Goal: Find contact information: Find contact information

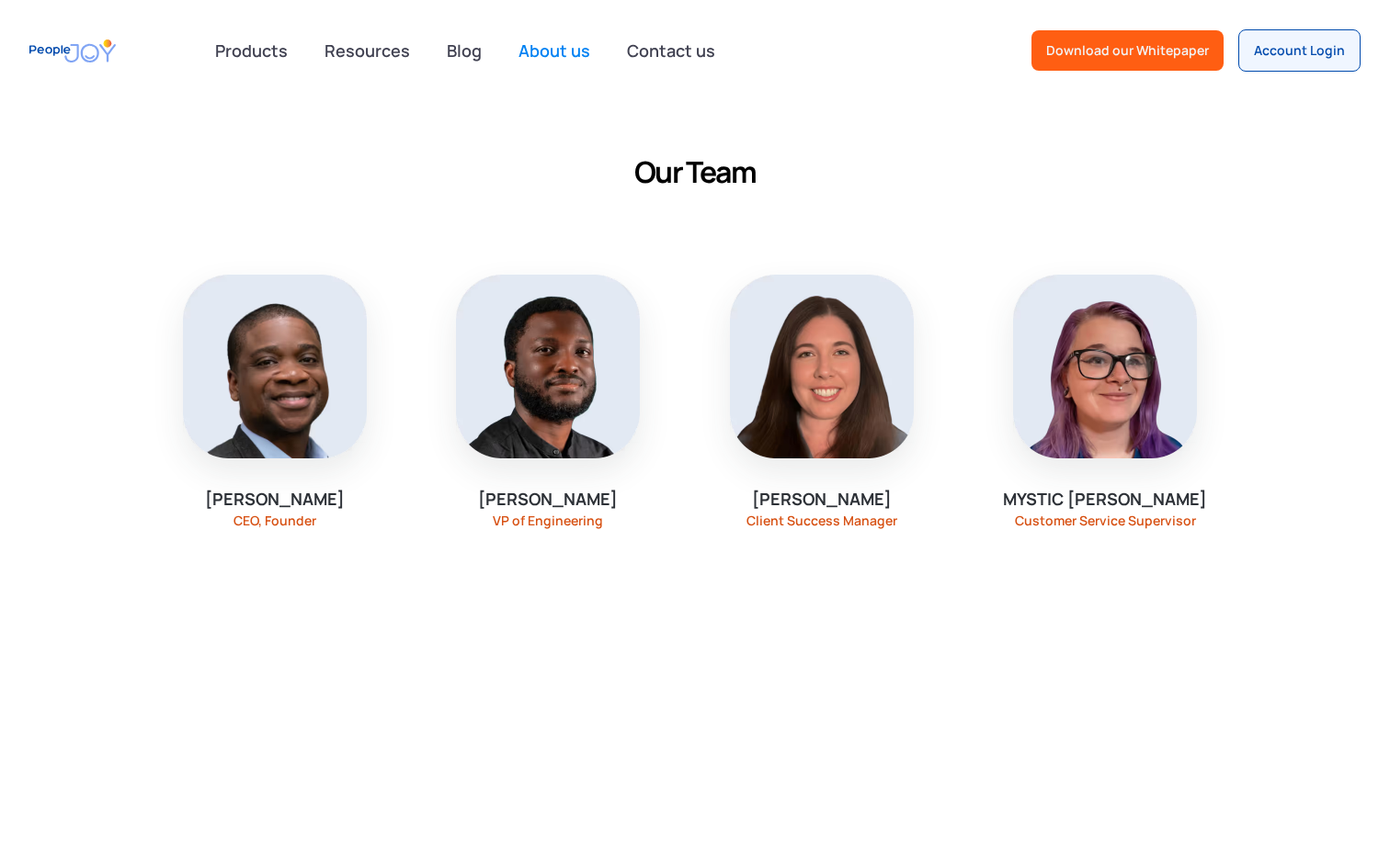
scroll to position [1296, 0]
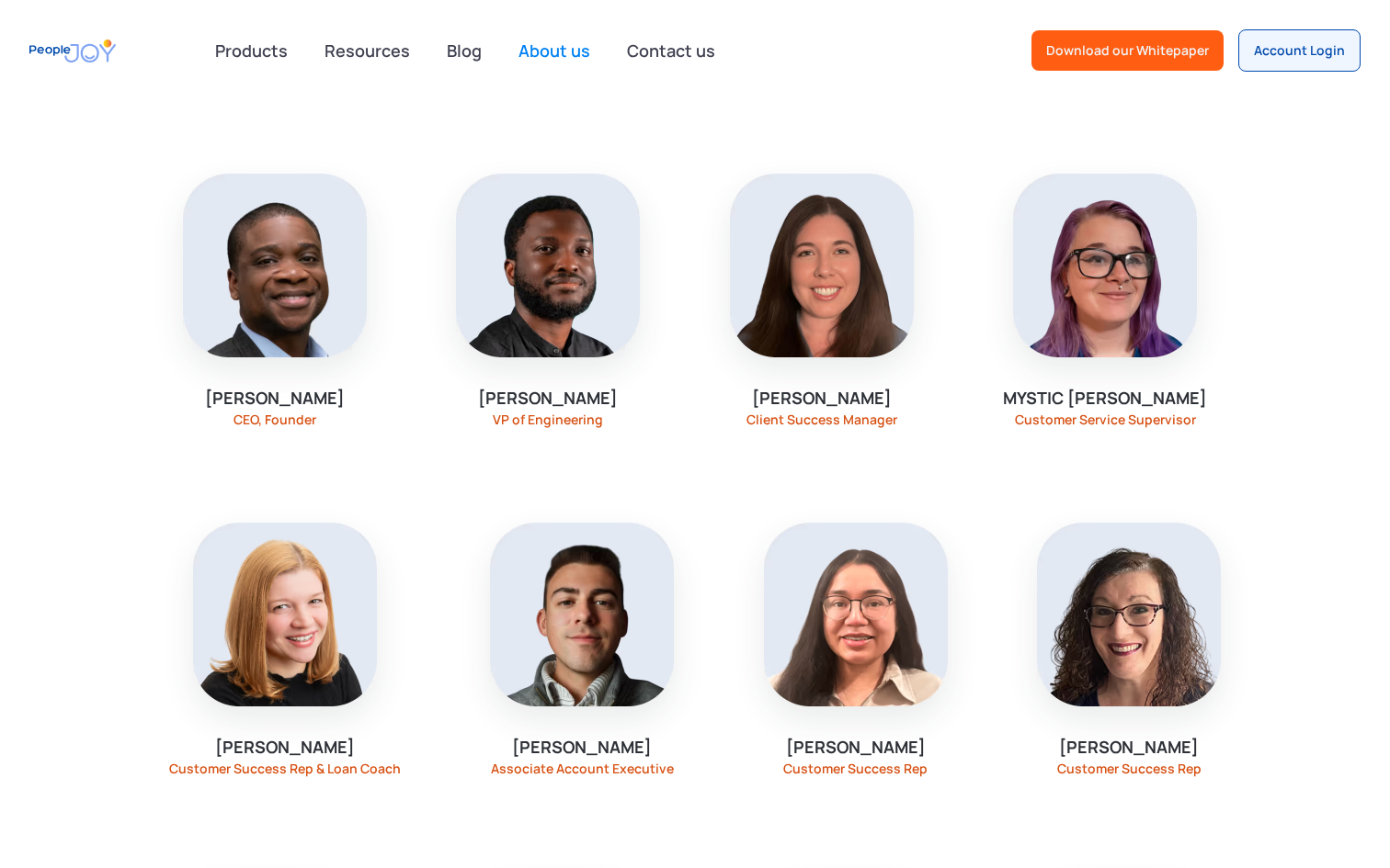
click at [296, 308] on img at bounding box center [275, 265] width 184 height 184
click at [278, 317] on img at bounding box center [275, 265] width 184 height 184
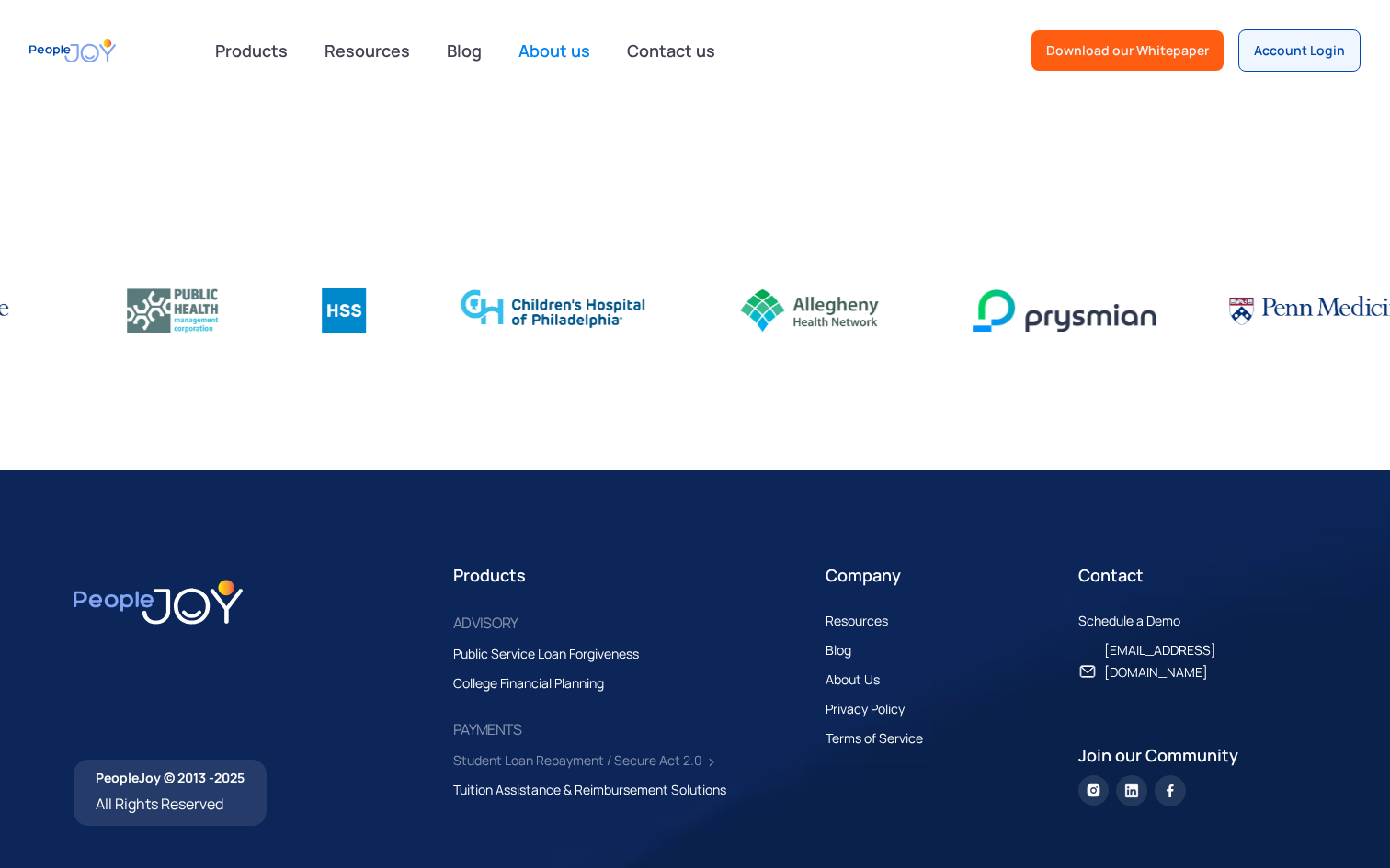
scroll to position [2719, 0]
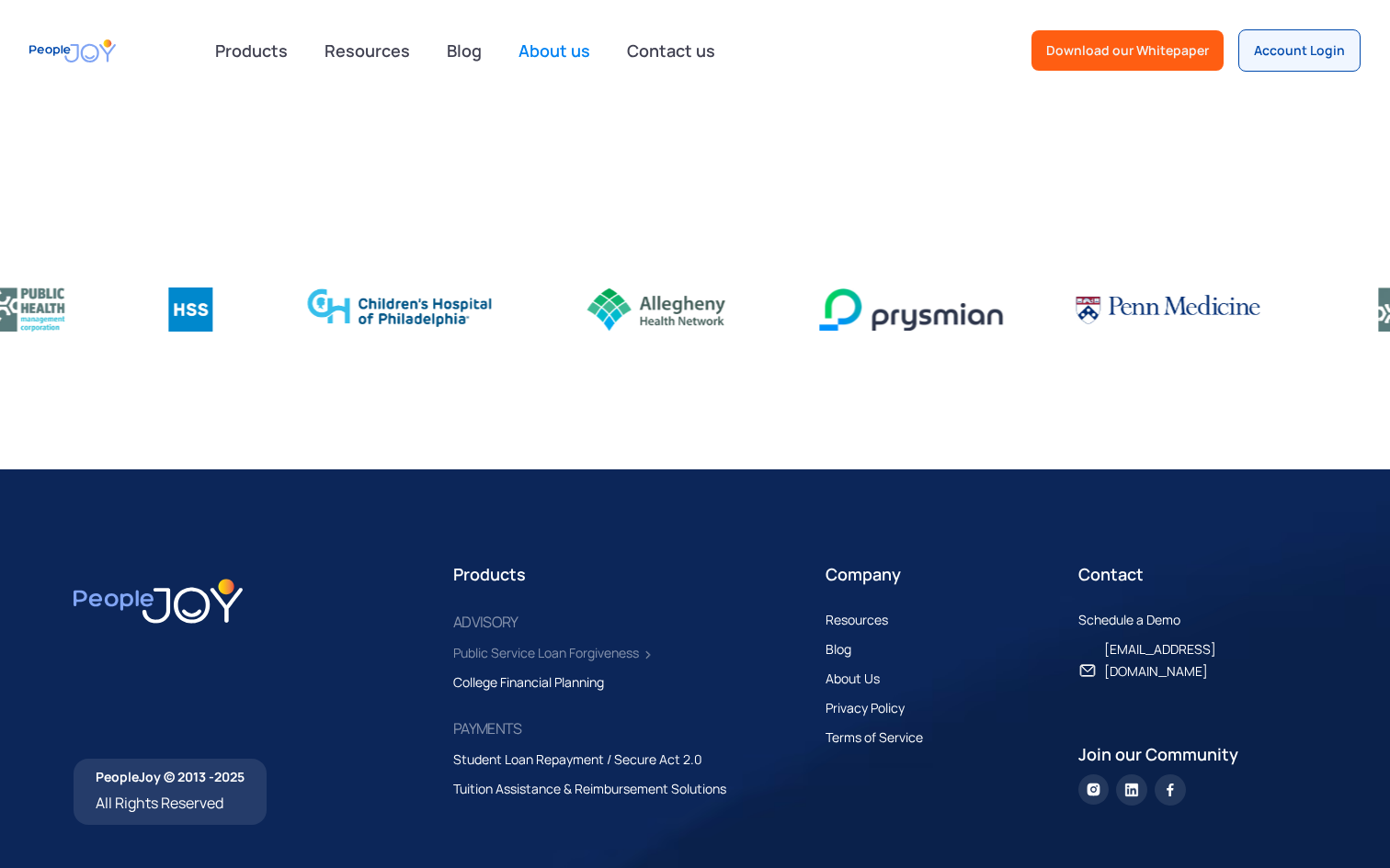
click at [500, 650] on div "Public Service Loan Forgiveness" at bounding box center [545, 652] width 186 height 22
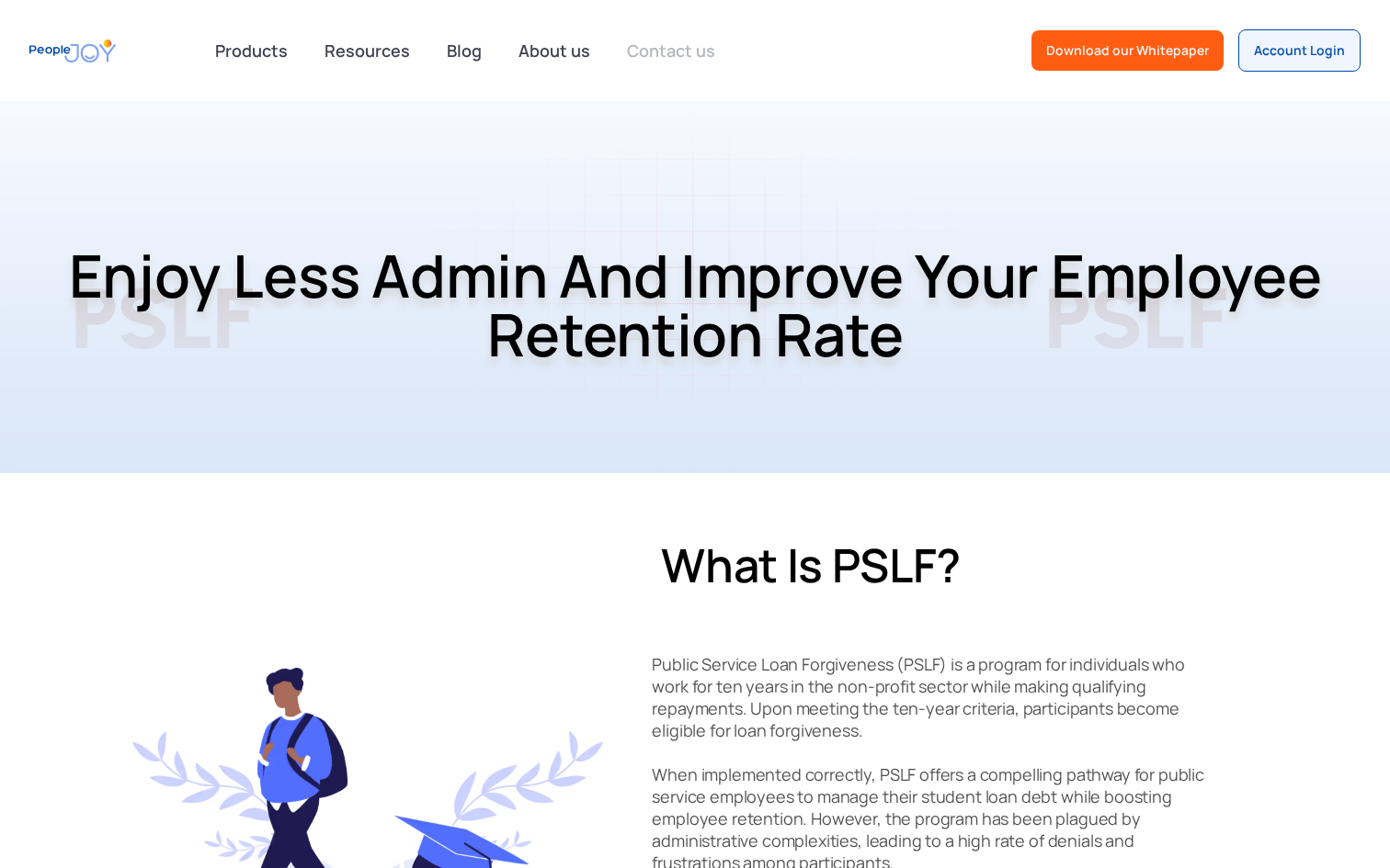
click at [667, 58] on link "Contact us" at bounding box center [670, 50] width 110 height 41
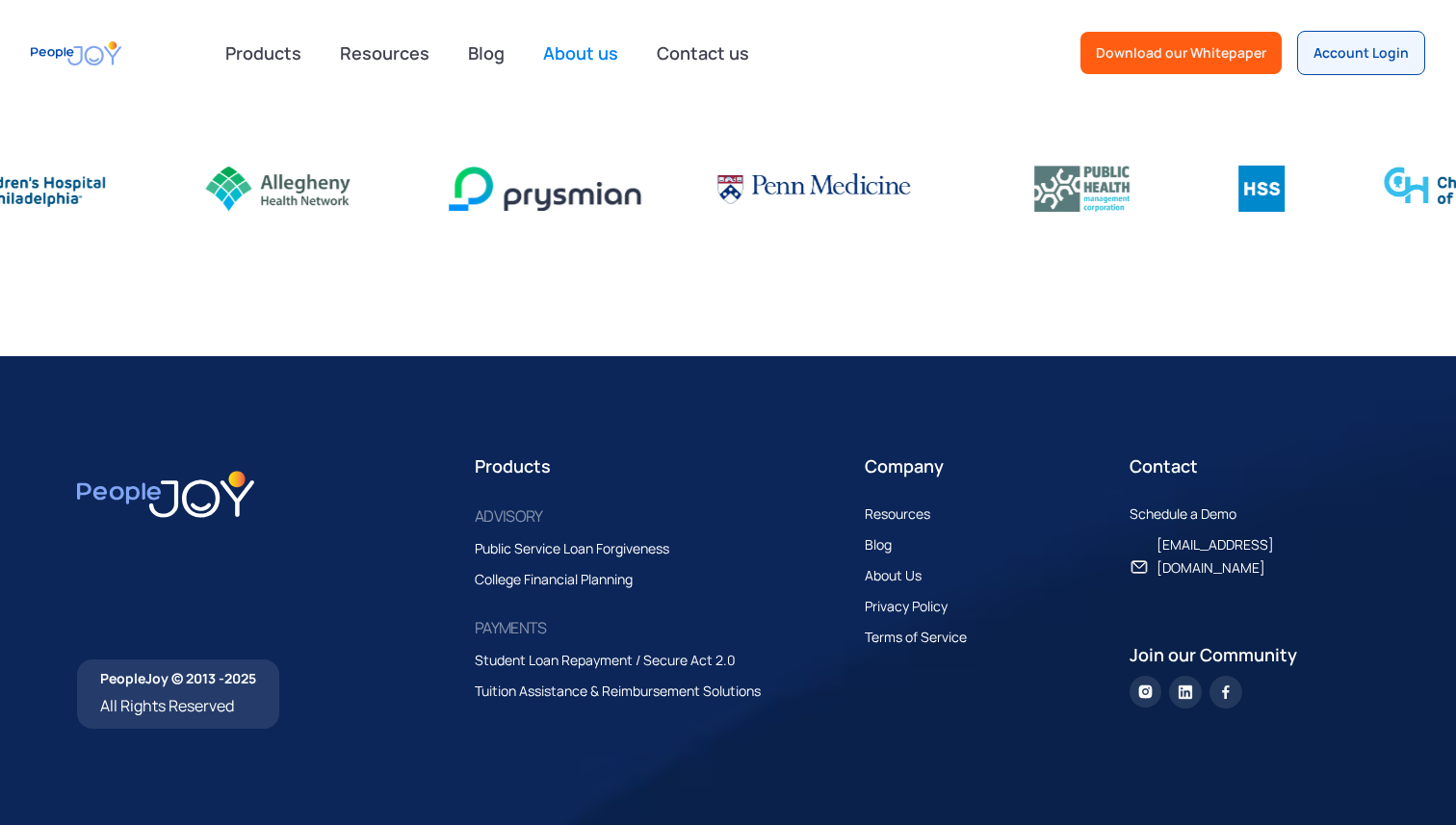
scroll to position [811, 0]
